Goal: Communication & Community: Ask a question

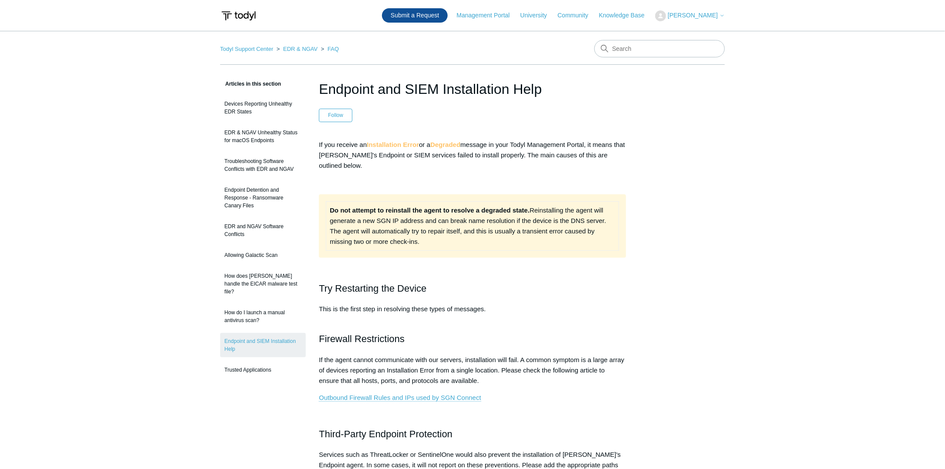
click at [435, 17] on link "Submit a Request" at bounding box center [415, 15] width 66 height 14
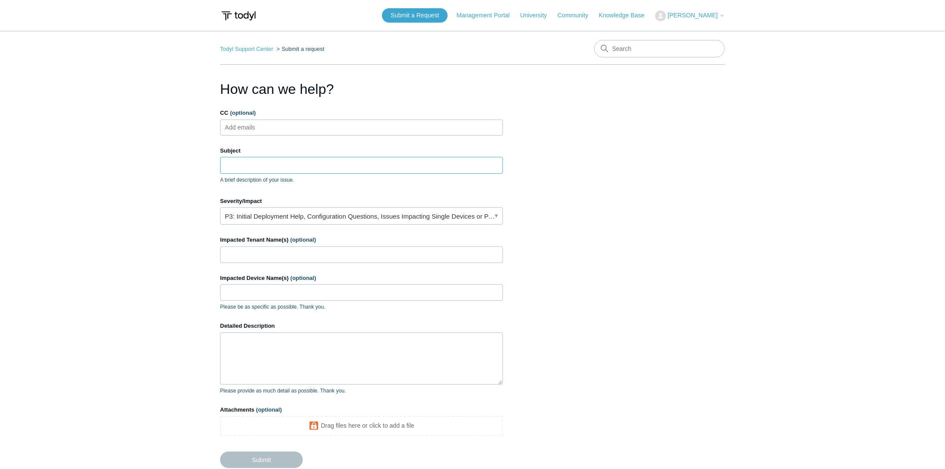
drag, startPoint x: 266, startPoint y: 167, endPoint x: 271, endPoint y: 167, distance: 4.4
click at [267, 167] on input "Subject" at bounding box center [361, 165] width 283 height 17
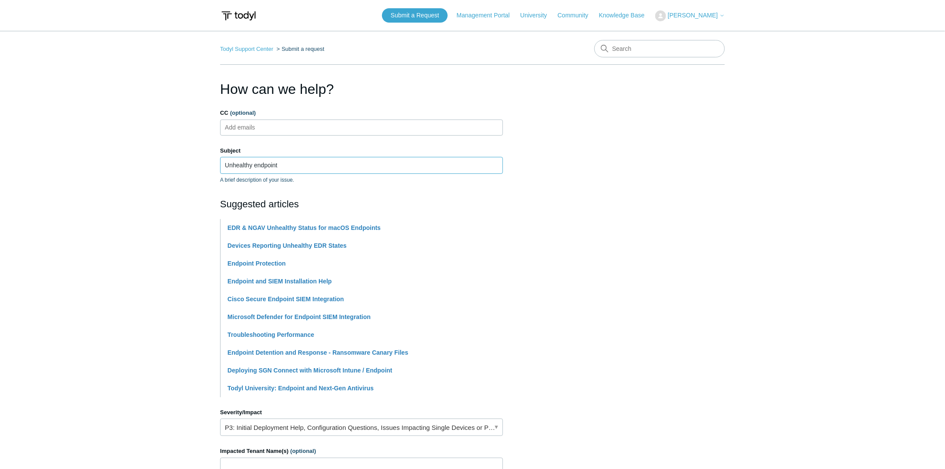
type input "Unhealthy endpoint"
click at [167, 260] on main "Todyl Support Center Submit a request How can we help? CC (optional) Add emails…" at bounding box center [472, 361] width 945 height 660
click at [164, 246] on main "Todyl Support Center Submit a request How can we help? CC (optional) Add emails…" at bounding box center [472, 361] width 945 height 660
click at [623, 228] on section "How can we help? CC (optional) Add emails Subject Unhealthy endpoint A brief de…" at bounding box center [472, 385] width 505 height 612
click at [481, 164] on input "Unhealthy endpoint" at bounding box center [361, 165] width 283 height 17
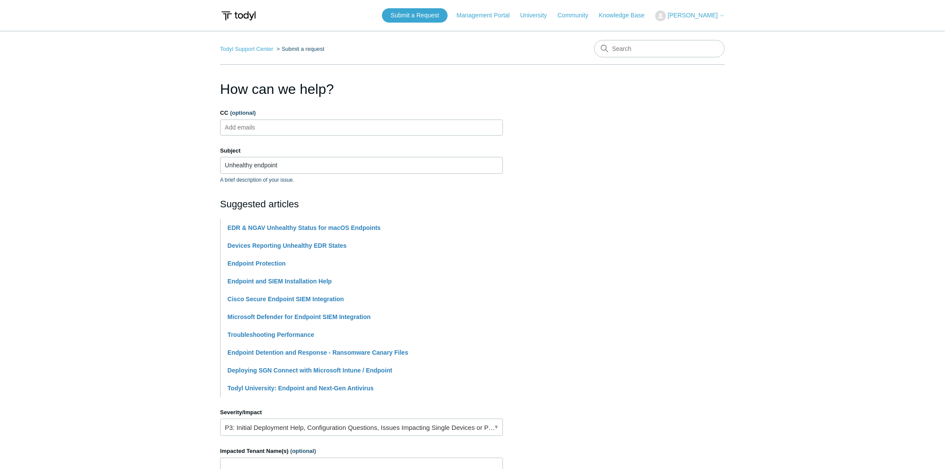
click at [619, 196] on section "How can we help? CC (optional) Add emails Subject Unhealthy endpoint A brief de…" at bounding box center [472, 385] width 505 height 612
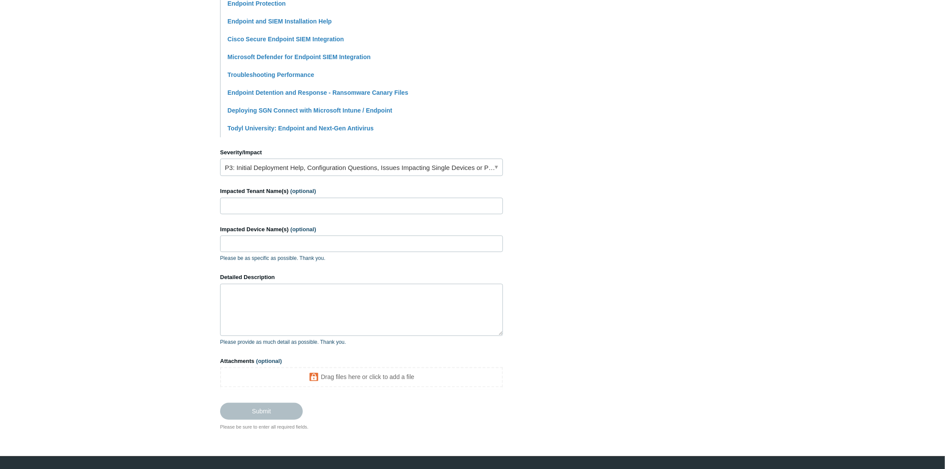
scroll to position [261, 0]
click at [278, 203] on input "Impacted Tenant Name(s) (optional)" at bounding box center [361, 206] width 283 height 17
type input "[PERSON_NAME] Architecture"
click at [277, 299] on textarea "Detailed Description" at bounding box center [361, 310] width 283 height 52
paste textarea "I'm getting an alert that there are unhealthy devices in this tenant. However, …"
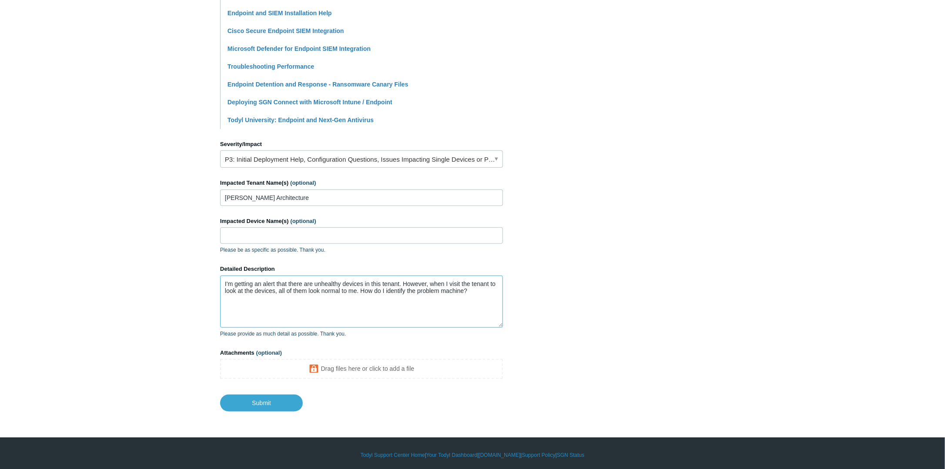
scroll to position [269, 0]
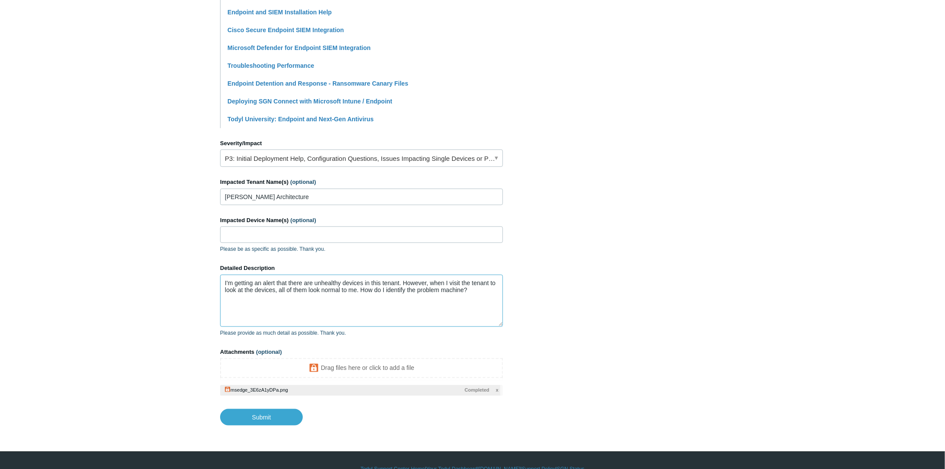
click at [489, 292] on textarea "I'm getting an alert that there are unhealthy devices in this tenant. However, …" at bounding box center [361, 301] width 283 height 52
paste textarea "This looks like it might be happening across multiple tenants potentially."
click at [497, 388] on span "x" at bounding box center [497, 390] width 3 height 7
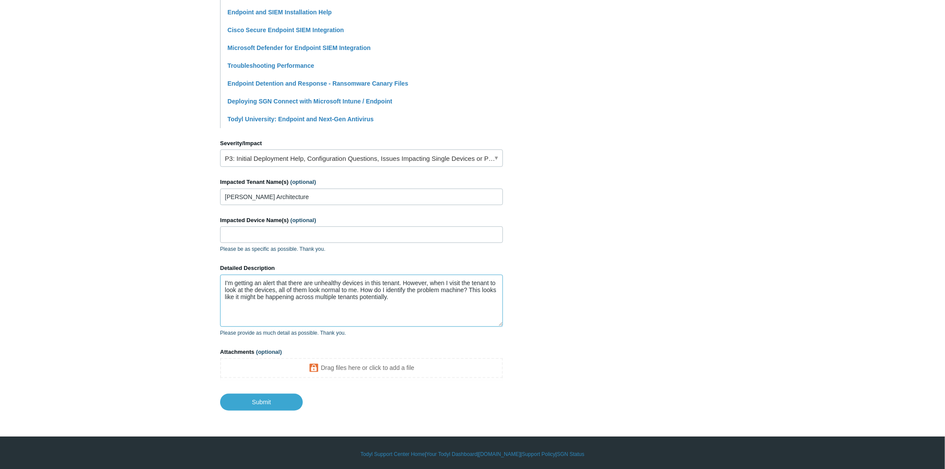
drag, startPoint x: 361, startPoint y: 289, endPoint x: 405, endPoint y: 302, distance: 45.3
click at [405, 302] on textarea "I'm getting an alert that there are unhealthy devices in this tenant. However, …" at bounding box center [361, 301] width 283 height 52
paste textarea "what needs to be done? I've looked at the knowledge base article, and I feel li…"
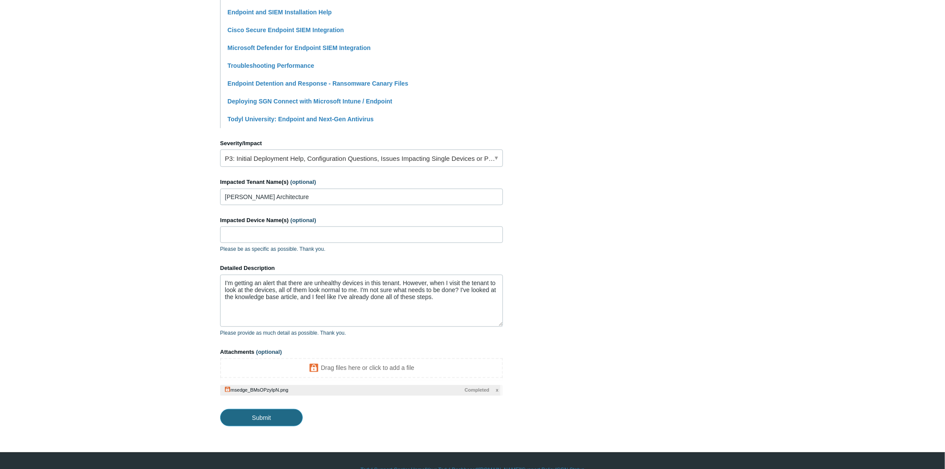
click at [279, 417] on input "Submit" at bounding box center [261, 417] width 83 height 17
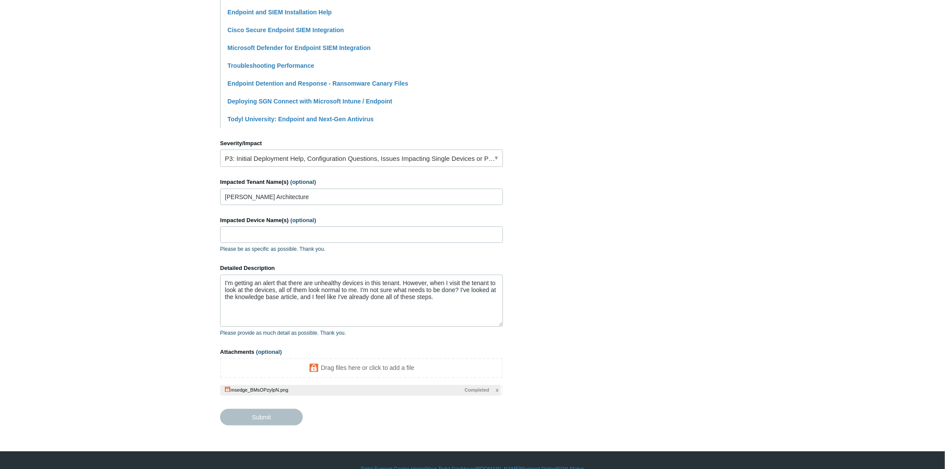
type textarea "I'm getting an alert that there are unhealthy devices in this tenant. However, …"
